Goal: Task Accomplishment & Management: Manage account settings

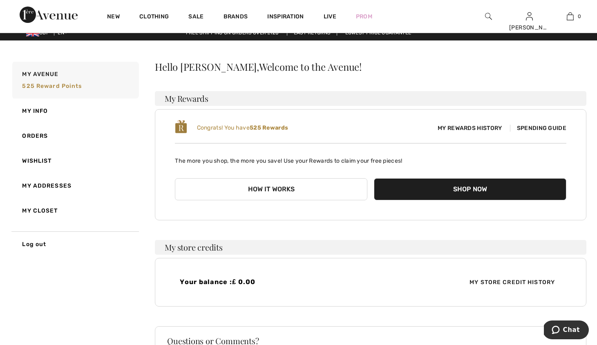
scroll to position [1, 0]
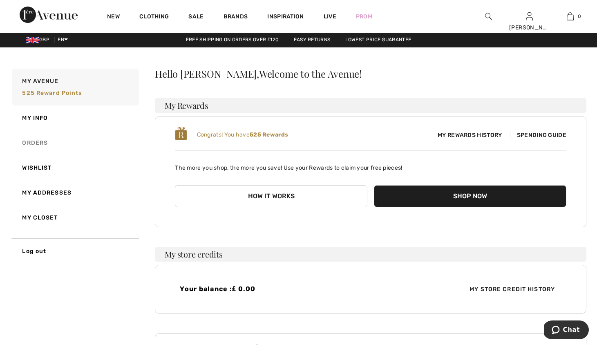
click at [33, 141] on link "Orders" at bounding box center [75, 142] width 128 height 25
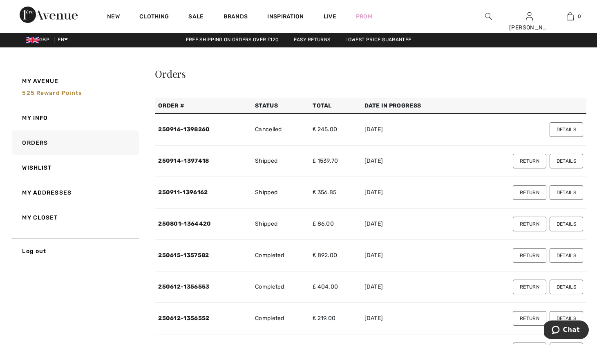
click at [521, 189] on button "Return" at bounding box center [529, 192] width 33 height 15
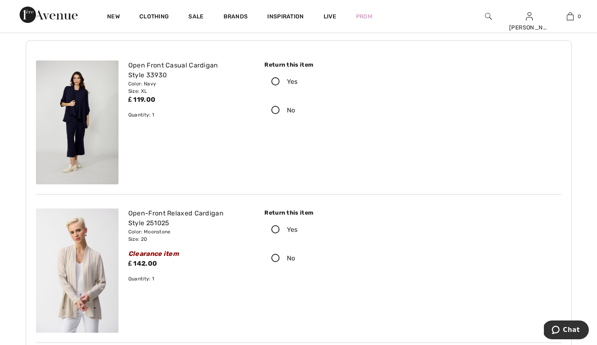
scroll to position [40, 0]
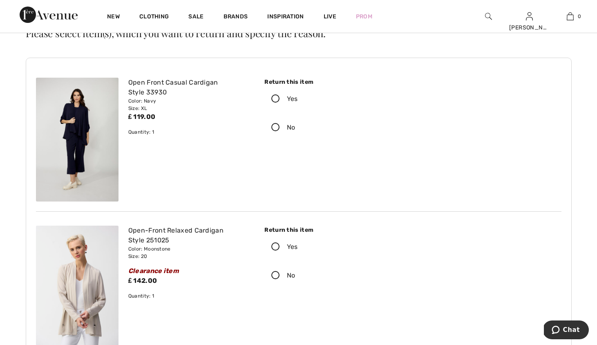
click at [274, 98] on icon at bounding box center [276, 99] width 22 height 9
click at [298, 98] on input "Yes" at bounding box center [300, 99] width 5 height 25
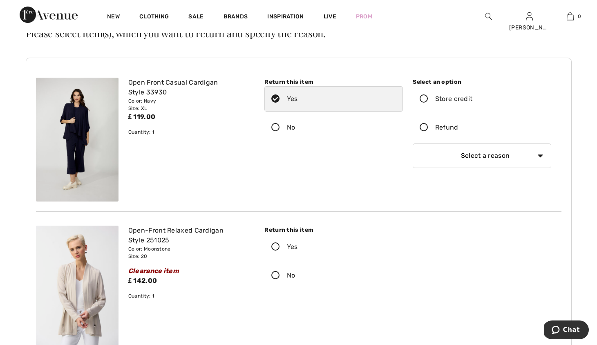
click at [422, 129] on icon at bounding box center [424, 127] width 22 height 9
click at [458, 129] on input "Refund" at bounding box center [460, 127] width 5 height 25
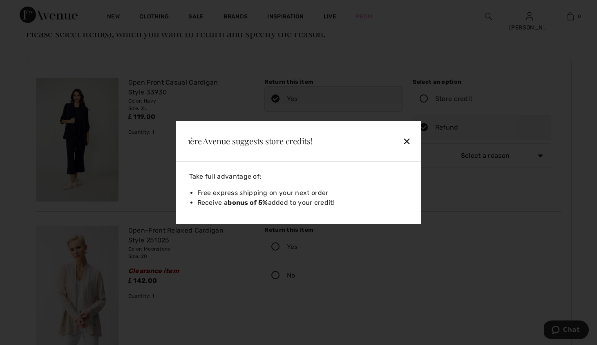
click at [406, 139] on div "✕" at bounding box center [387, 140] width 53 height 17
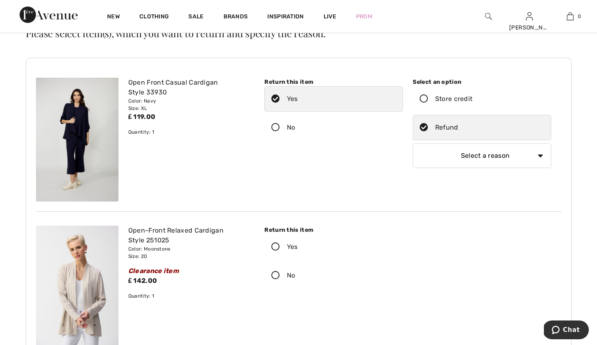
click at [442, 154] on select "Select a reason I received the wrong product or size My order arrived too late …" at bounding box center [482, 155] width 138 height 25
select select "6"
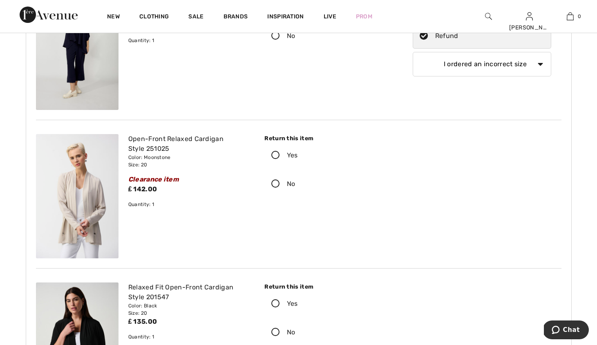
scroll to position [134, 0]
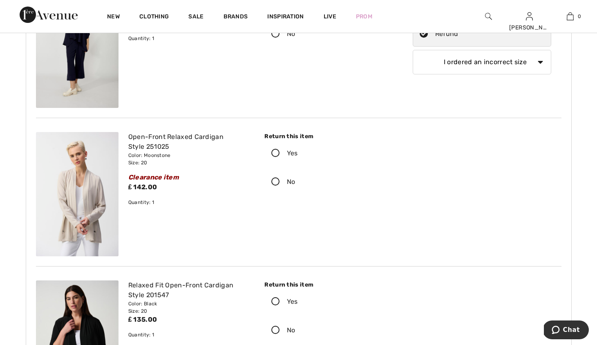
click at [276, 156] on icon at bounding box center [276, 153] width 22 height 9
click at [298, 156] on input "Yes" at bounding box center [300, 153] width 5 height 25
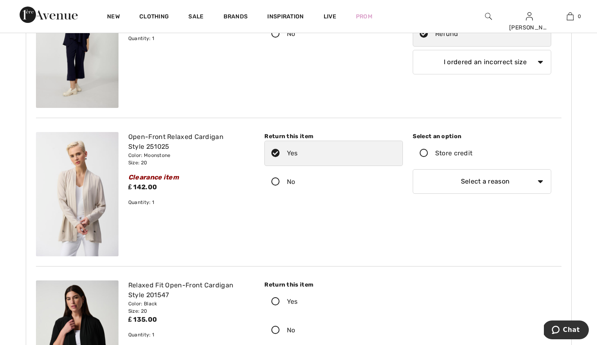
click at [424, 154] on icon at bounding box center [424, 153] width 22 height 9
click at [472, 154] on input "Store credit" at bounding box center [474, 153] width 5 height 25
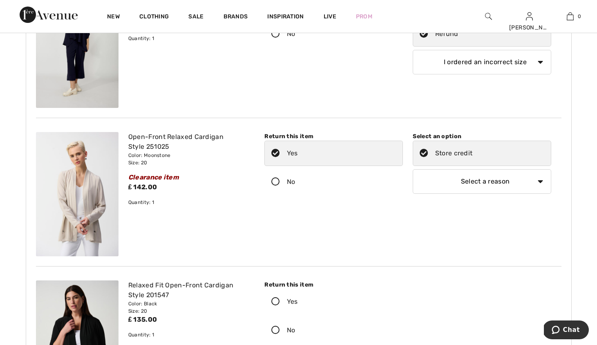
click at [453, 186] on select "Select a reason I received the wrong product or size My order arrived too late …" at bounding box center [482, 181] width 138 height 25
select select "6"
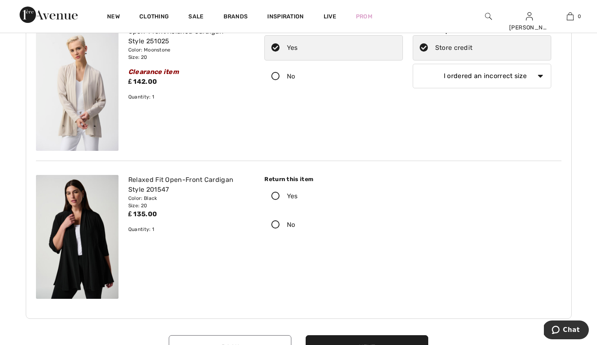
scroll to position [245, 0]
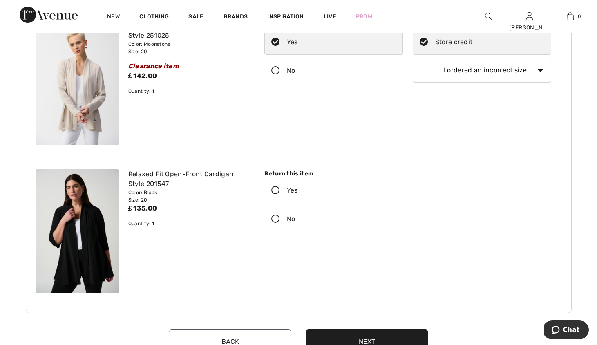
click at [279, 219] on icon at bounding box center [276, 219] width 22 height 9
click at [295, 219] on input "No" at bounding box center [297, 219] width 5 height 25
radio input "true"
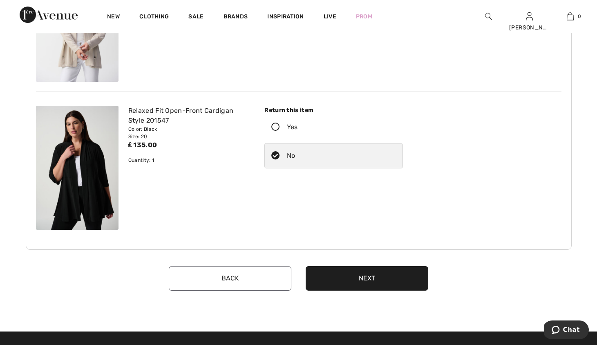
scroll to position [310, 0]
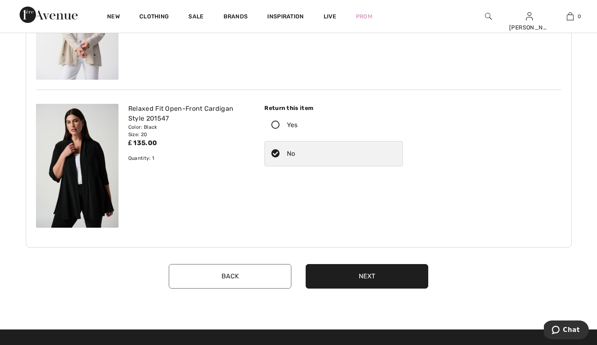
click at [319, 276] on button "Next" at bounding box center [367, 276] width 123 height 25
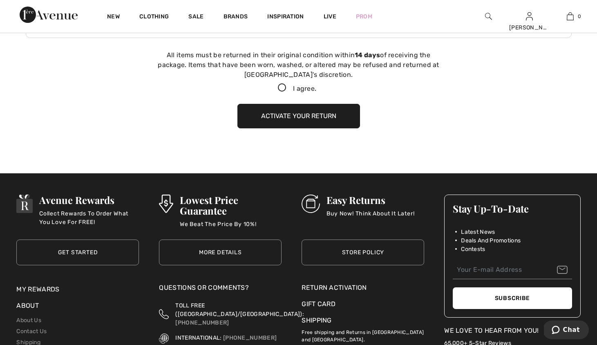
scroll to position [521, 0]
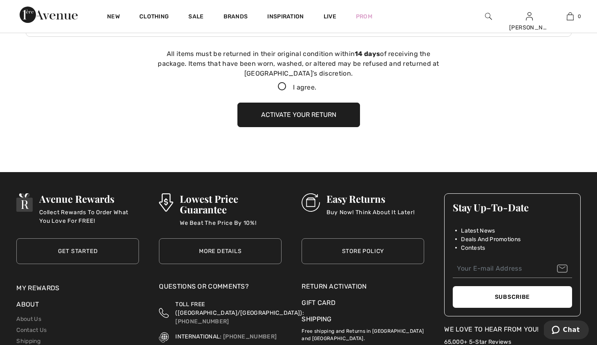
click at [281, 86] on icon at bounding box center [282, 87] width 22 height 9
click at [316, 86] on input "I agree." at bounding box center [318, 86] width 5 height 5
checkbox input "true"
click at [281, 112] on button "Activate your return" at bounding box center [298, 115] width 123 height 25
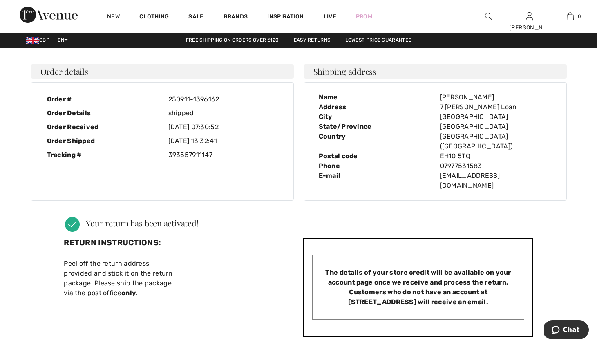
scroll to position [0, 0]
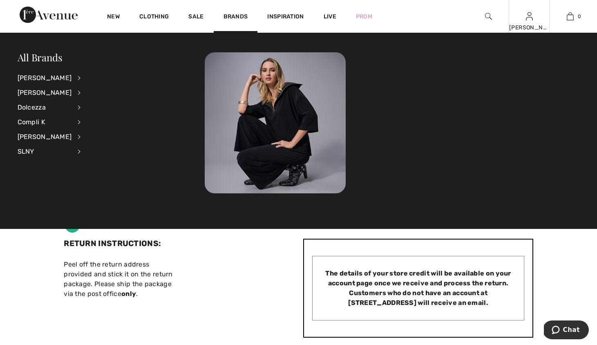
click at [525, 16] on div "Suzanne Hi, Suzanne! 525 Reward points My Info Orders My Addresses Wishlist My …" at bounding box center [529, 16] width 41 height 33
click at [529, 16] on img at bounding box center [529, 16] width 7 height 10
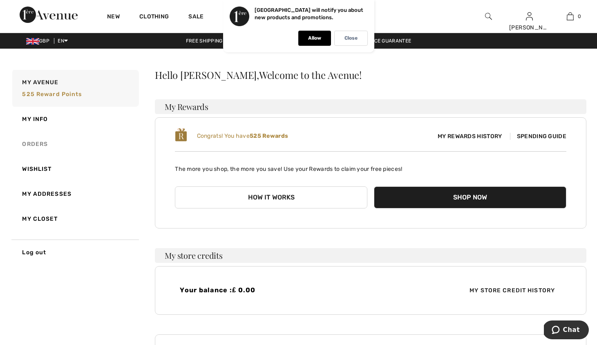
click at [45, 143] on link "Orders" at bounding box center [75, 144] width 128 height 25
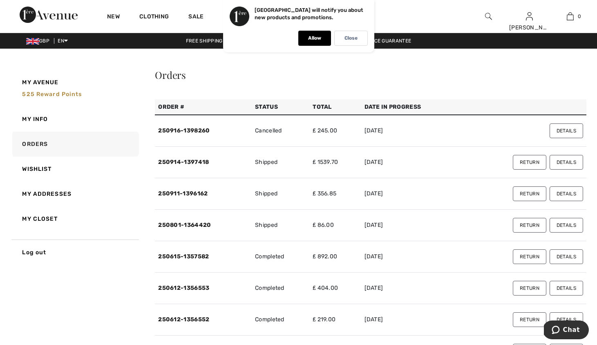
click at [520, 161] on button "Return" at bounding box center [529, 162] width 33 height 15
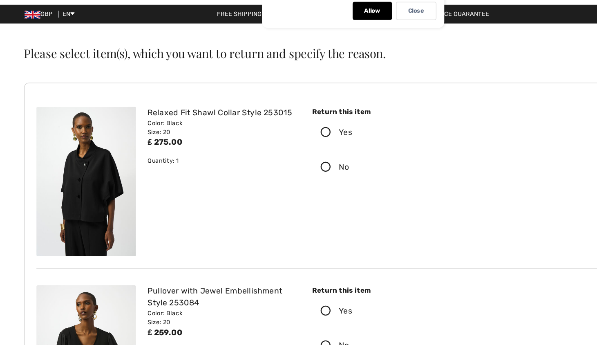
click at [275, 140] on icon at bounding box center [276, 139] width 22 height 9
click at [298, 140] on input "Yes" at bounding box center [300, 139] width 5 height 25
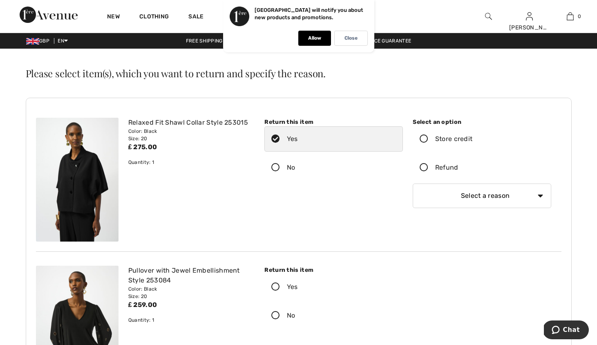
click at [424, 167] on icon at bounding box center [424, 167] width 22 height 9
click at [458, 167] on input "Refund" at bounding box center [460, 167] width 5 height 25
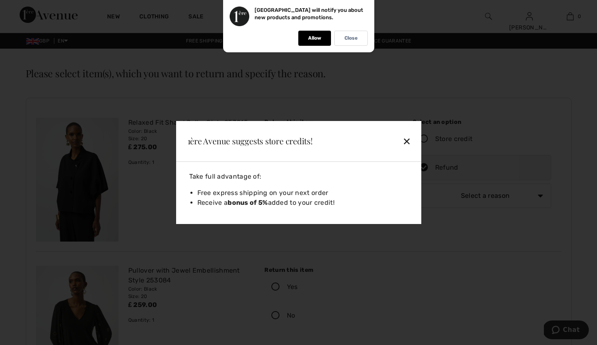
click at [408, 144] on div "✕" at bounding box center [387, 140] width 53 height 17
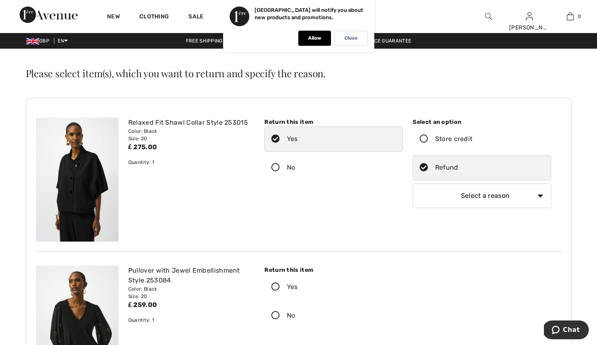
click at [462, 193] on select "Select a reason I received the wrong product or size My order arrived too late …" at bounding box center [482, 195] width 138 height 25
select select "6"
click at [392, 268] on div "Return this item" at bounding box center [333, 270] width 138 height 9
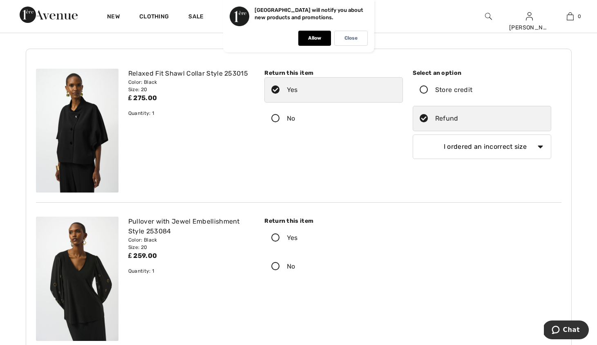
scroll to position [65, 0]
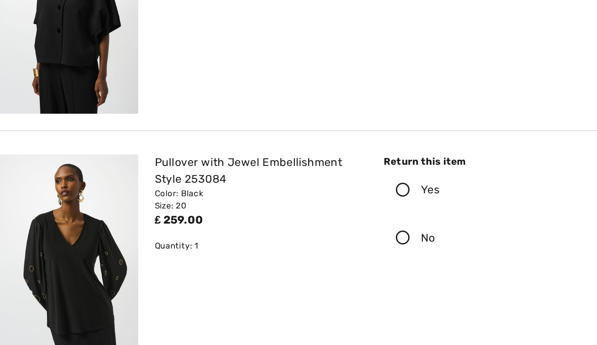
click at [275, 251] on icon at bounding box center [276, 250] width 22 height 9
click at [295, 251] on input "No" at bounding box center [297, 250] width 5 height 25
radio input "true"
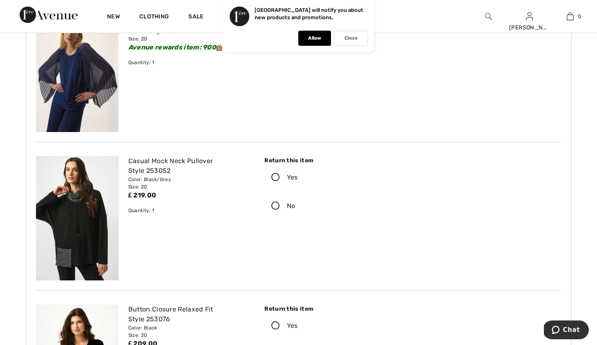
scroll to position [415, 0]
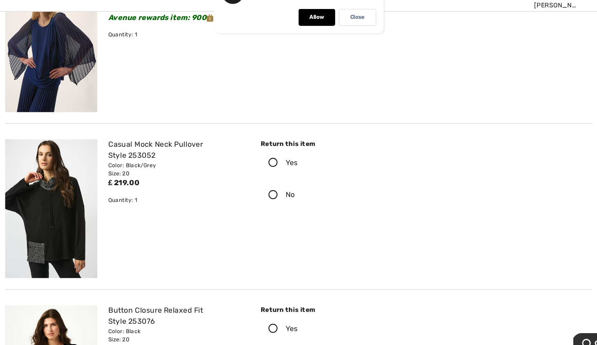
click at [273, 199] on icon at bounding box center [276, 197] width 22 height 9
click at [295, 199] on input "No" at bounding box center [297, 197] width 5 height 25
radio input "true"
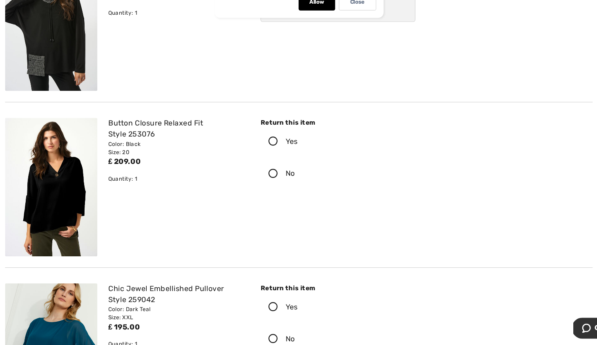
scroll to position [573, 0]
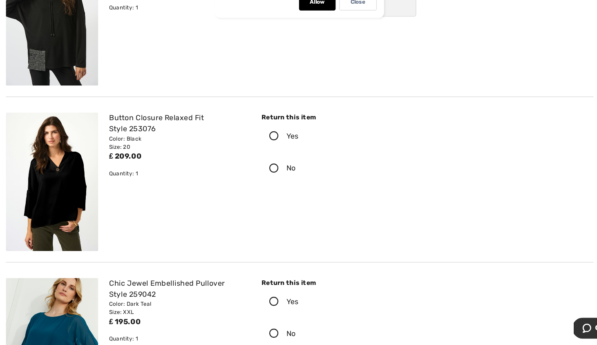
click at [277, 156] on icon at bounding box center [276, 158] width 22 height 9
click at [298, 156] on input "Yes" at bounding box center [300, 158] width 5 height 25
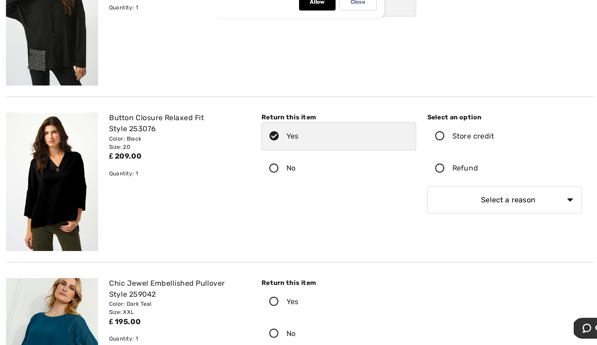
click at [424, 189] on icon at bounding box center [424, 187] width 22 height 9
click at [458, 189] on input "Refund" at bounding box center [460, 186] width 5 height 25
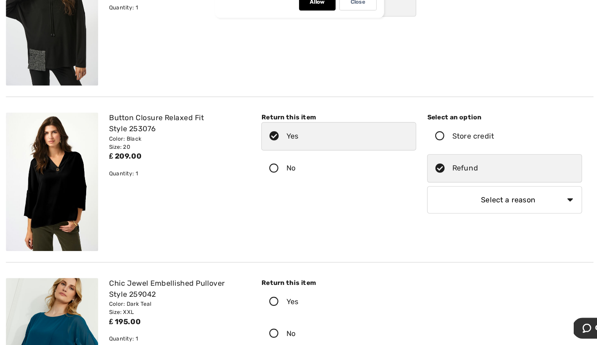
click at [445, 225] on select "Select a reason I received the wrong product or size My order arrived too late …" at bounding box center [482, 215] width 138 height 25
select select "6"
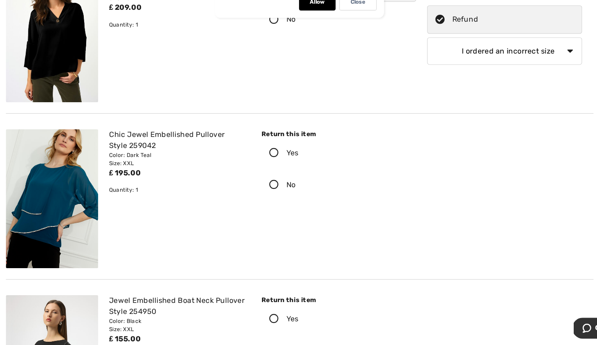
scroll to position [709, 0]
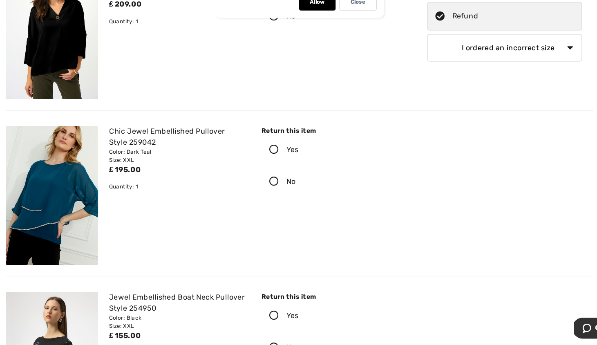
click at [276, 171] on icon at bounding box center [276, 170] width 22 height 9
click at [298, 171] on input "Yes" at bounding box center [300, 170] width 5 height 25
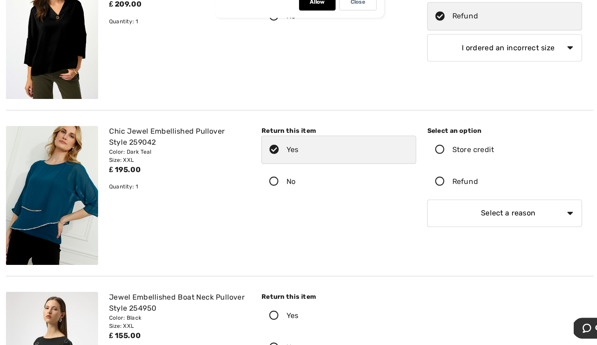
click at [422, 198] on icon at bounding box center [424, 199] width 22 height 9
click at [458, 198] on input "Refund" at bounding box center [460, 199] width 5 height 25
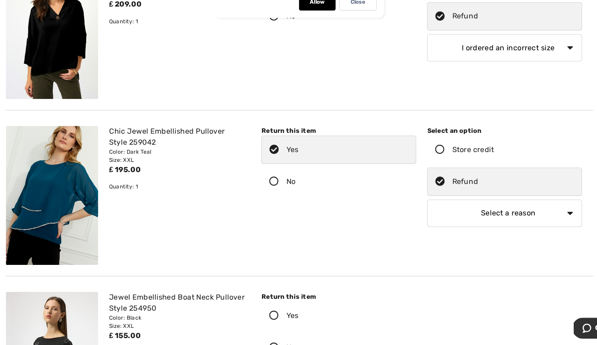
click at [435, 227] on select "Select a reason I received the wrong product or size My order arrived too late …" at bounding box center [482, 227] width 138 height 25
select select "6"
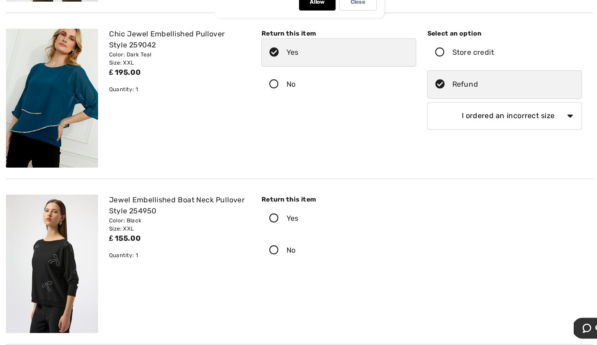
scroll to position [802, 0]
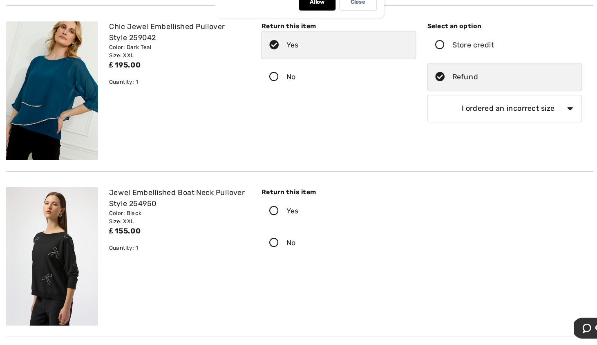
click at [277, 254] on icon at bounding box center [276, 254] width 22 height 9
click at [295, 254] on input "No" at bounding box center [297, 253] width 5 height 25
radio input "true"
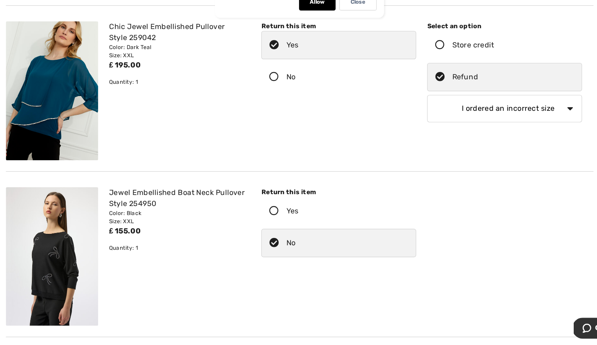
click at [298, 213] on input "Yes" at bounding box center [300, 225] width 5 height 25
radio input "true"
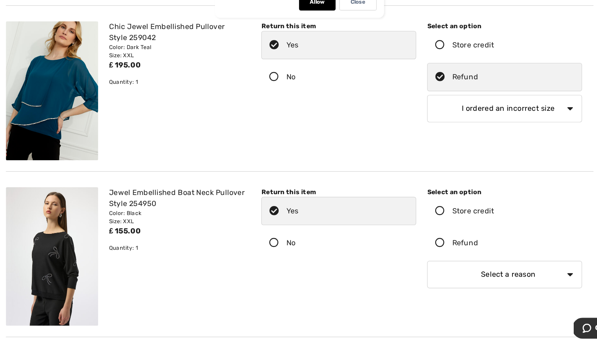
click at [277, 254] on icon at bounding box center [276, 254] width 22 height 9
click at [295, 254] on input "No" at bounding box center [297, 253] width 5 height 25
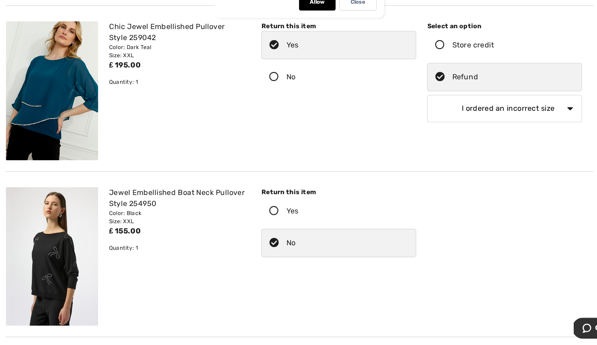
click at [288, 282] on div "Return this item Yes No Select an option" at bounding box center [407, 266] width 306 height 124
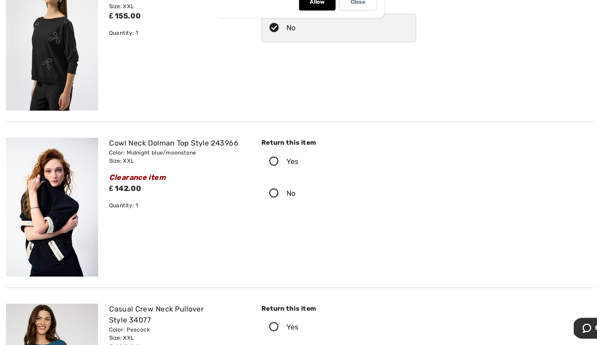
scroll to position [1004, 0]
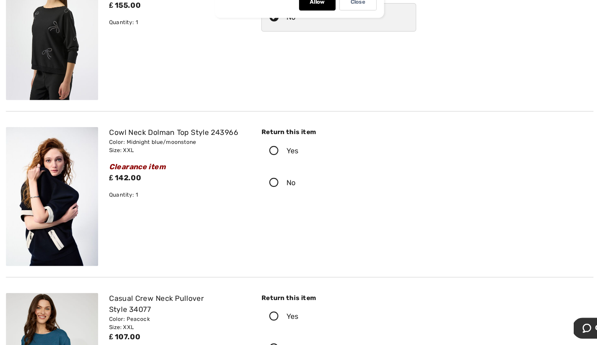
click at [274, 170] on icon at bounding box center [276, 171] width 22 height 9
click at [298, 170] on input "Yes" at bounding box center [300, 171] width 5 height 25
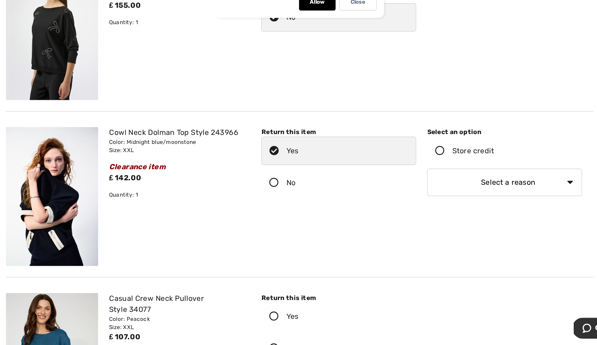
click at [425, 171] on icon at bounding box center [424, 171] width 22 height 9
click at [472, 171] on input "Store credit" at bounding box center [474, 171] width 5 height 25
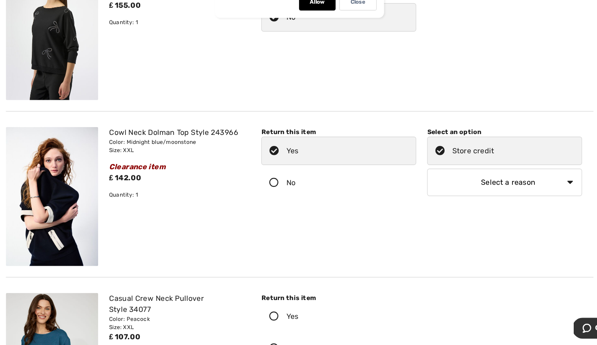
click at [450, 195] on select "Select a reason I received the wrong product or size My order arrived too late …" at bounding box center [482, 199] width 138 height 25
select select "6"
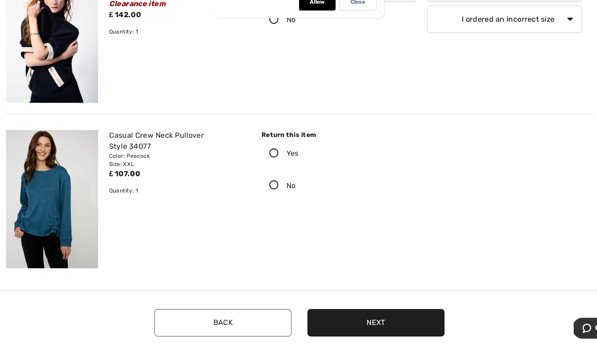
scroll to position [1153, 0]
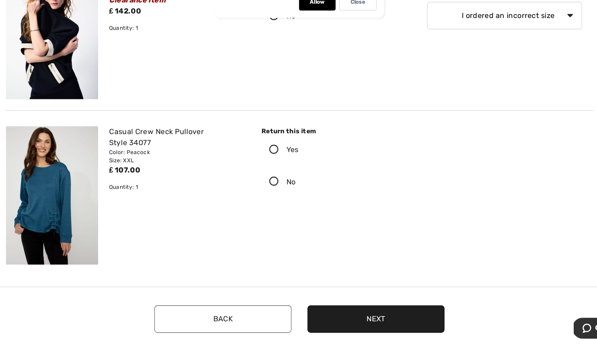
click at [276, 172] on icon at bounding box center [276, 170] width 22 height 9
click at [298, 172] on input "Yes" at bounding box center [300, 170] width 5 height 25
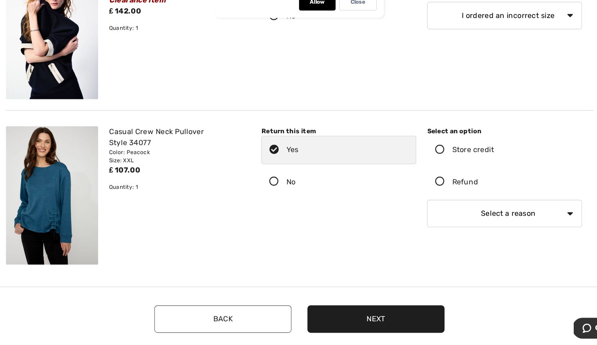
click at [424, 199] on icon at bounding box center [424, 198] width 22 height 9
click at [458, 199] on input "Refund" at bounding box center [460, 199] width 5 height 25
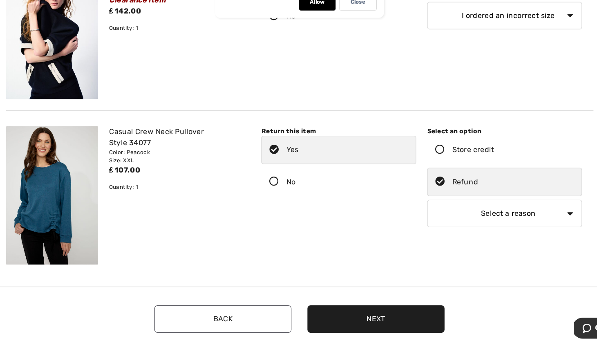
click at [437, 231] on select "Select a reason I received the wrong product or size My order arrived too late …" at bounding box center [482, 227] width 138 height 25
select select "6"
click at [366, 318] on button "Next" at bounding box center [367, 321] width 123 height 25
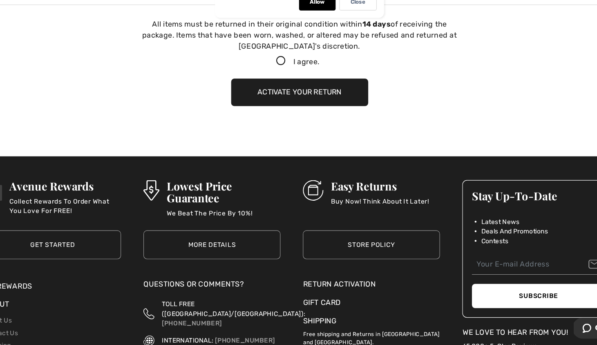
scroll to position [1409, 0]
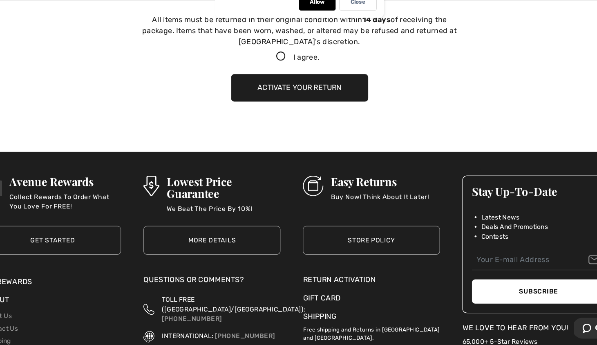
click at [278, 86] on icon at bounding box center [282, 87] width 22 height 9
click at [316, 86] on input "I agree." at bounding box center [318, 86] width 5 height 5
checkbox input "true"
click at [274, 106] on button "Activate your return" at bounding box center [298, 115] width 123 height 25
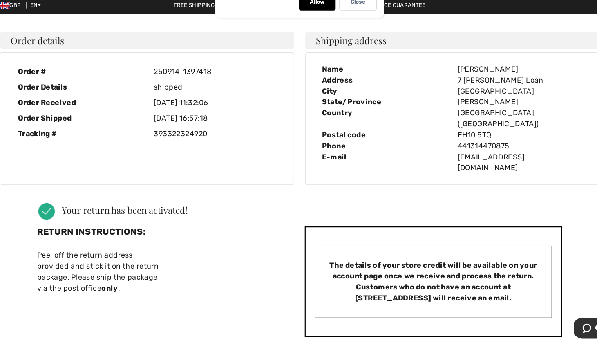
scroll to position [0, 0]
